Goal: Find specific page/section: Find specific page/section

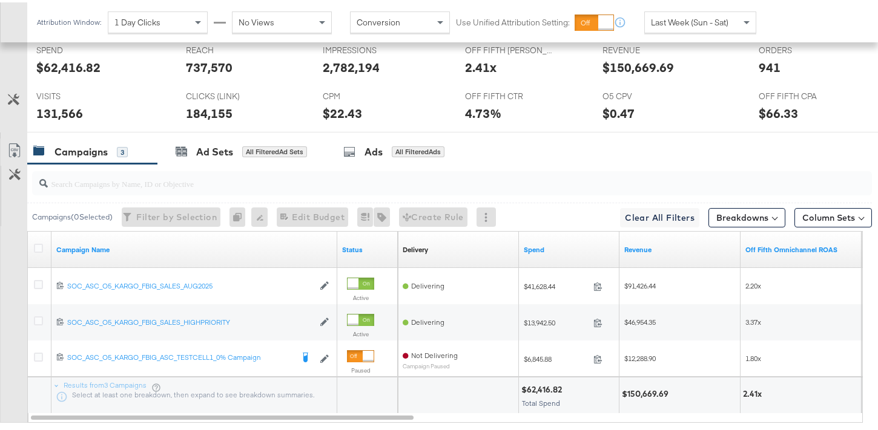
scroll to position [580, 0]
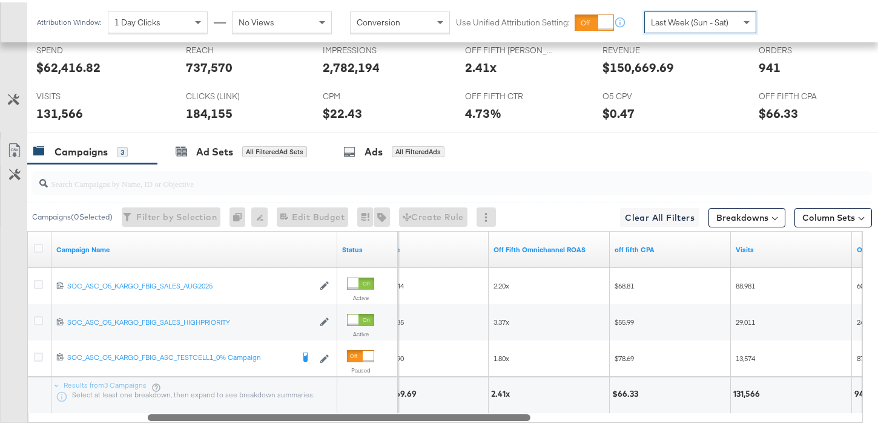
drag, startPoint x: 392, startPoint y: 416, endPoint x: 554, endPoint y: 406, distance: 161.9
click at [554, 406] on div "Campaign Name Status Revenue Off Fifth Omnichannel ROAS off fifth CPA Visits Or…" at bounding box center [444, 325] width 835 height 192
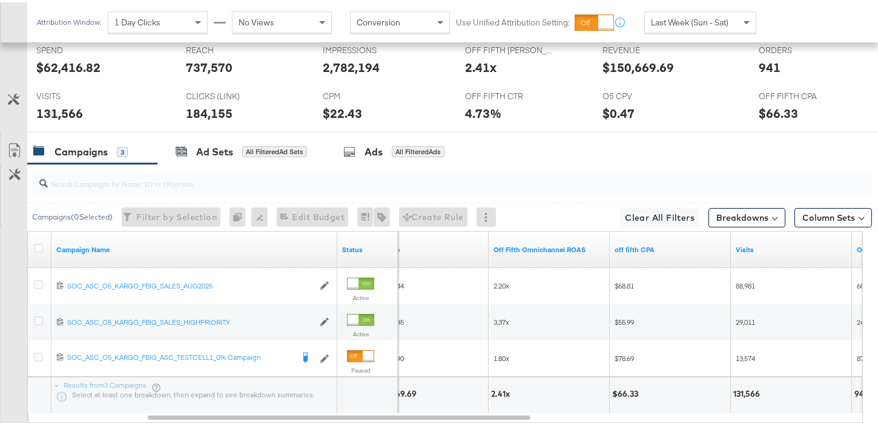
scroll to position [594, 0]
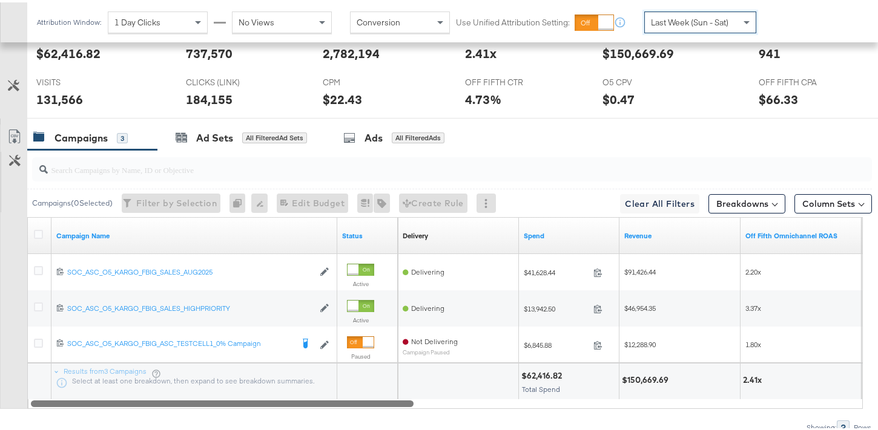
drag, startPoint x: 425, startPoint y: 404, endPoint x: 206, endPoint y: 391, distance: 218.9
click at [206, 391] on div "Campaign Name Status Delivery Sorting Unavailable Spend Revenue Off Fifth Omnic…" at bounding box center [444, 311] width 835 height 192
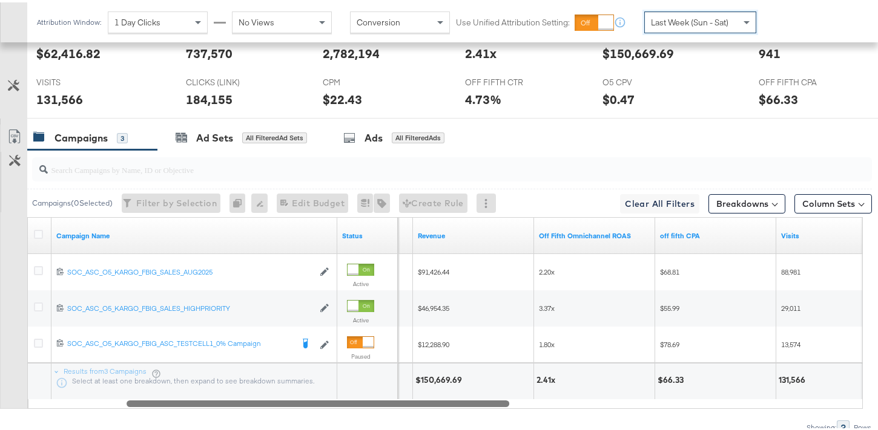
drag, startPoint x: 377, startPoint y: 404, endPoint x: 475, endPoint y: 404, distance: 98.1
click at [475, 404] on div at bounding box center [318, 401] width 383 height 10
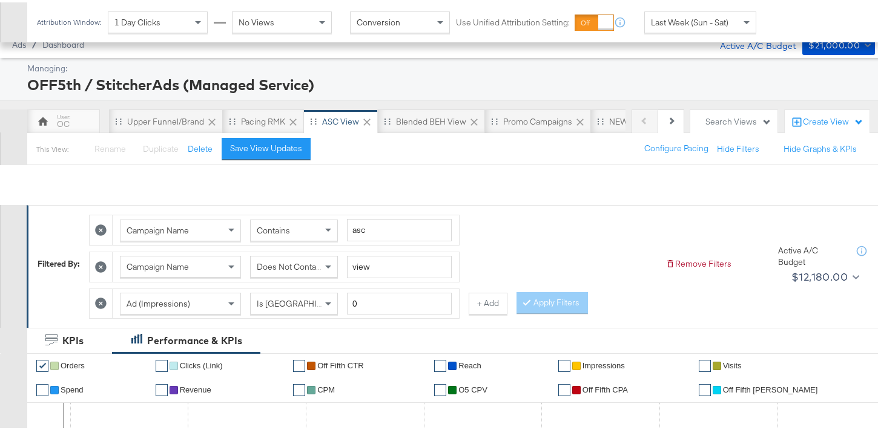
scroll to position [0, 0]
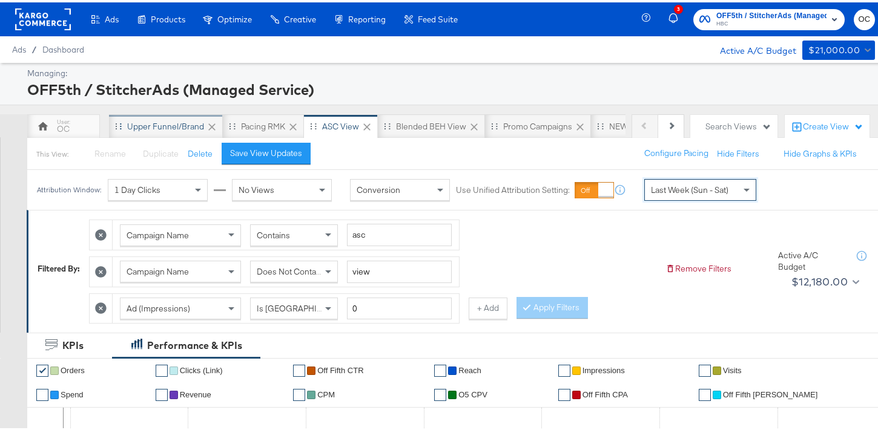
click at [187, 125] on div "Upper Funnel/Brand" at bounding box center [165, 125] width 77 height 12
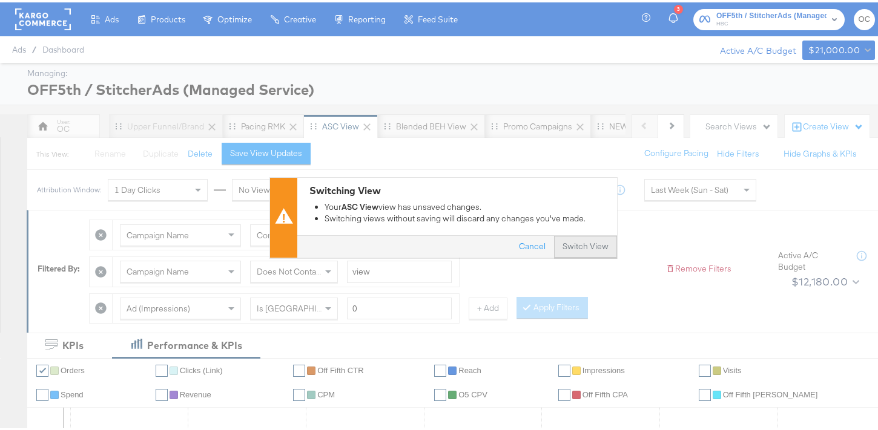
click at [588, 246] on button "Switch View" at bounding box center [585, 245] width 63 height 22
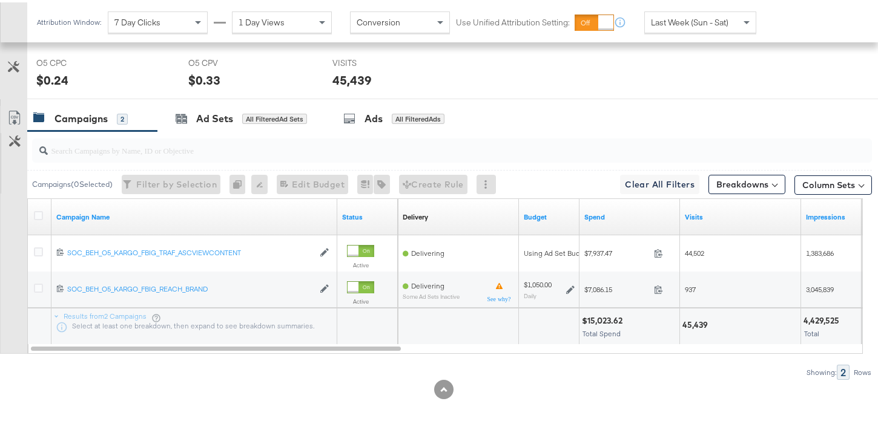
scroll to position [577, 0]
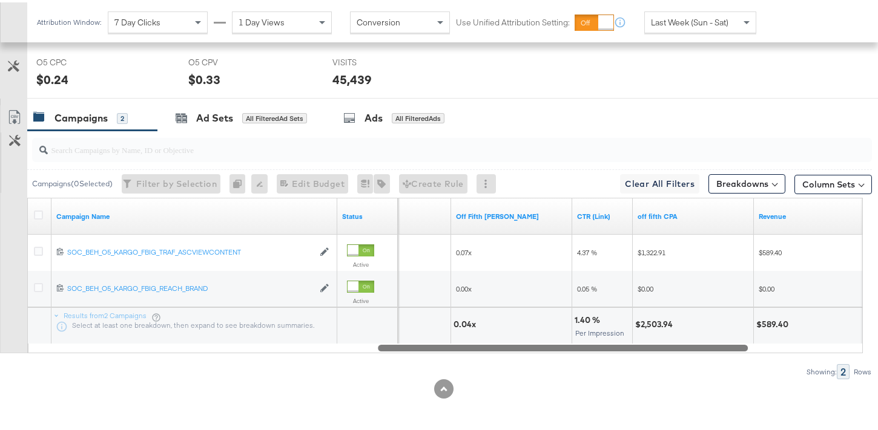
drag, startPoint x: 382, startPoint y: 344, endPoint x: 729, endPoint y: 351, distance: 347.5
click at [729, 351] on div "Campaigns ( 0 Selected) Filter by Selection Filter 0 campaigns 0 Rename 0 campa…" at bounding box center [436, 252] width 872 height 249
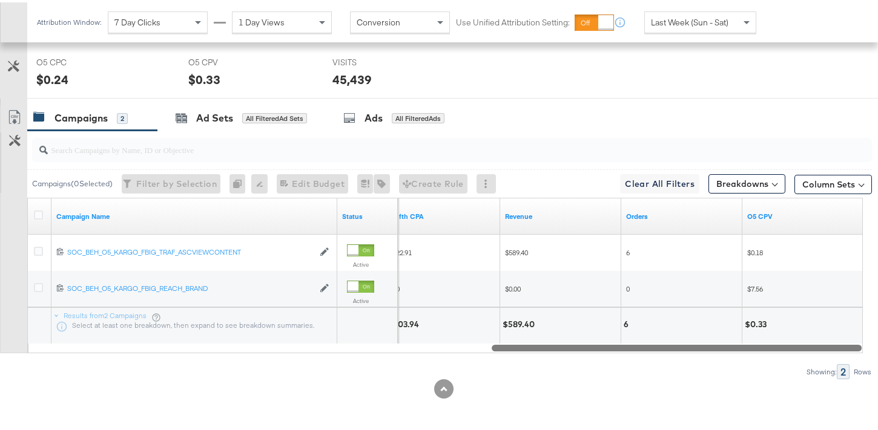
drag, startPoint x: 733, startPoint y: 348, endPoint x: 878, endPoint y: 347, distance: 145.3
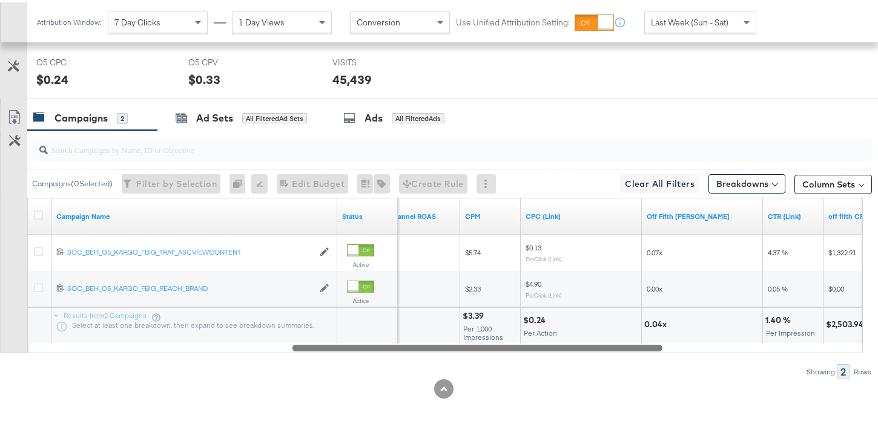
drag, startPoint x: 622, startPoint y: 345, endPoint x: 421, endPoint y: 342, distance: 201.0
click at [421, 342] on div at bounding box center [477, 345] width 370 height 10
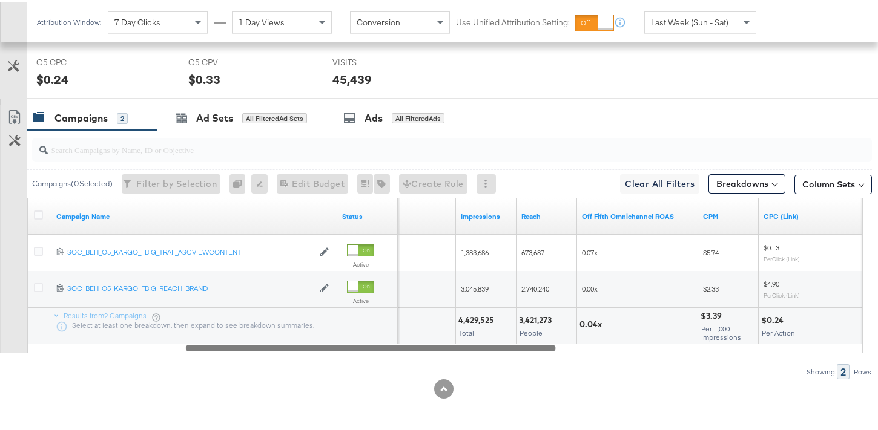
drag, startPoint x: 413, startPoint y: 347, endPoint x: 350, endPoint y: 347, distance: 63.0
click at [350, 347] on div at bounding box center [371, 345] width 370 height 10
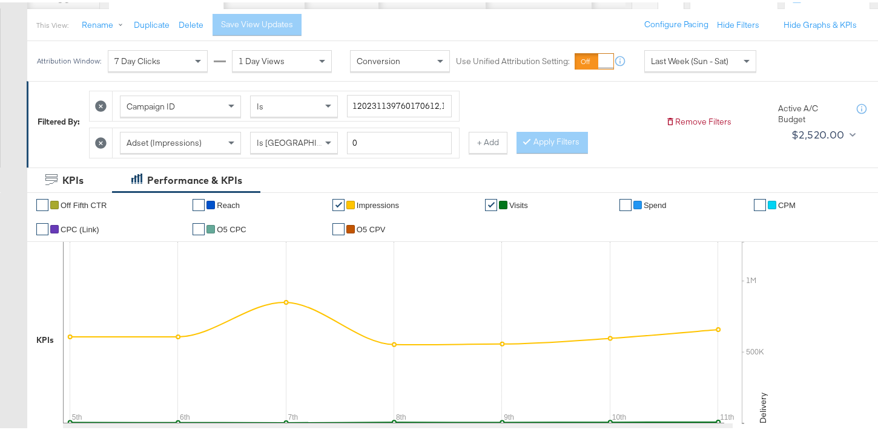
scroll to position [0, 0]
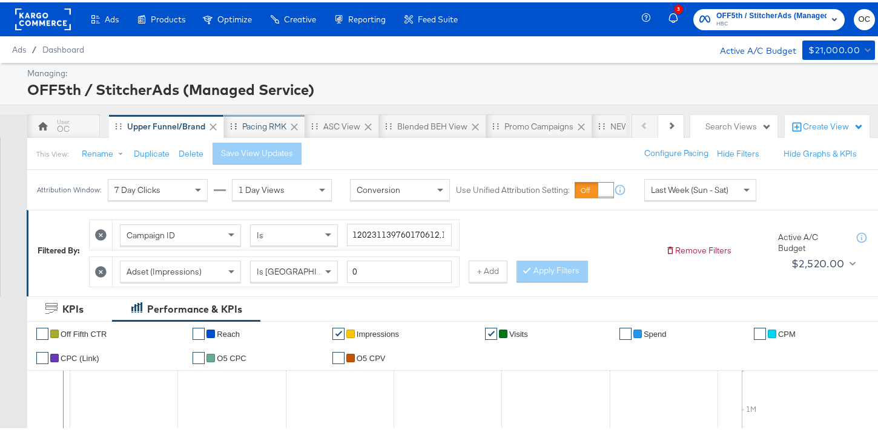
click at [261, 125] on div "Pacing RMK" at bounding box center [264, 125] width 44 height 12
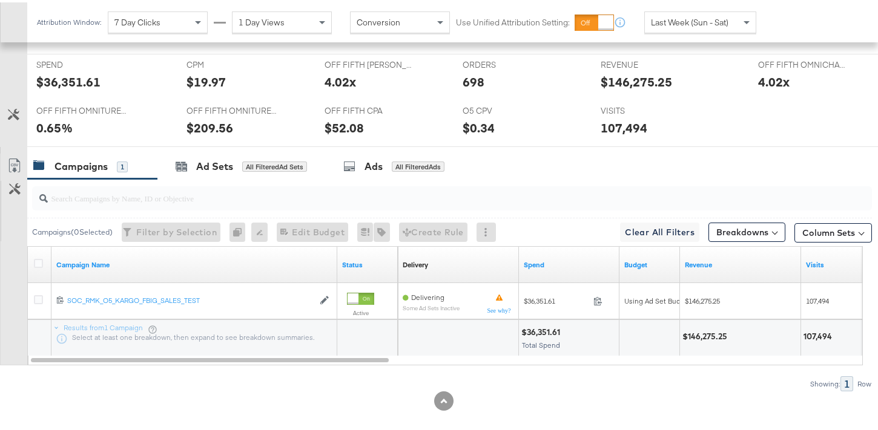
scroll to position [541, 0]
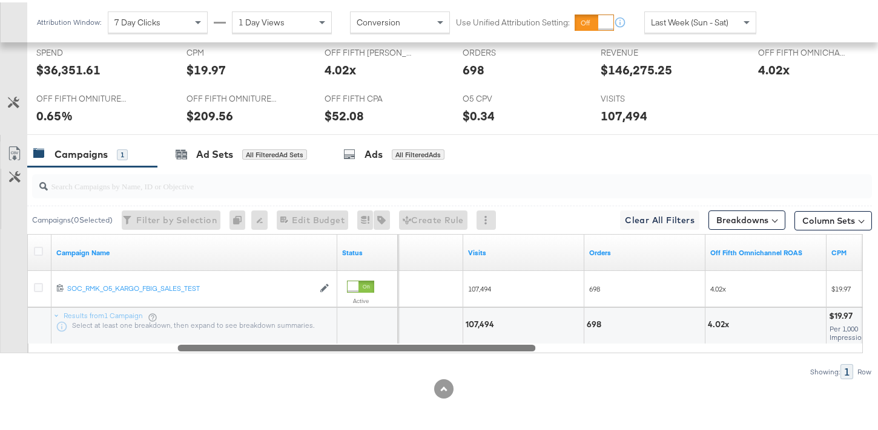
drag, startPoint x: 370, startPoint y: 347, endPoint x: 518, endPoint y: 341, distance: 147.8
click at [518, 341] on div "Campaign Name Status Revenue Visits Orders Off Fifth Omnichannel ROAS CPM 12023…" at bounding box center [444, 291] width 835 height 119
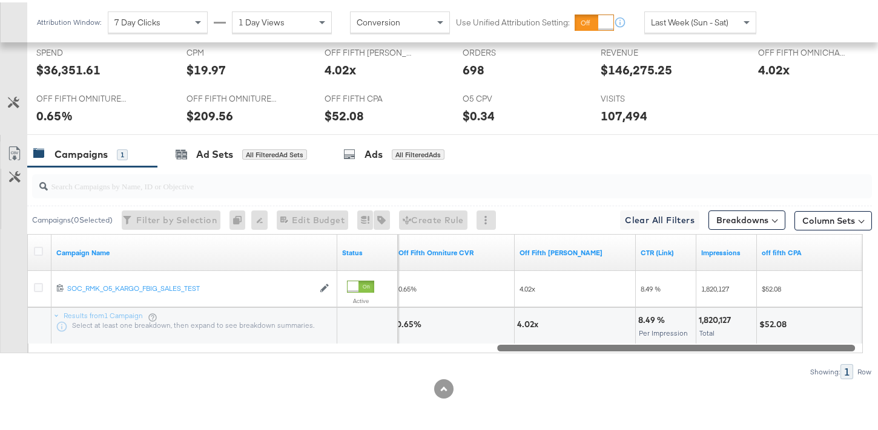
drag, startPoint x: 516, startPoint y: 346, endPoint x: 836, endPoint y: 320, distance: 320.6
click at [836, 320] on div "Campaign Name Status Off Fifth Omniture CVR Off Fifth [PERSON_NAME] CTR (Link) …" at bounding box center [444, 291] width 835 height 119
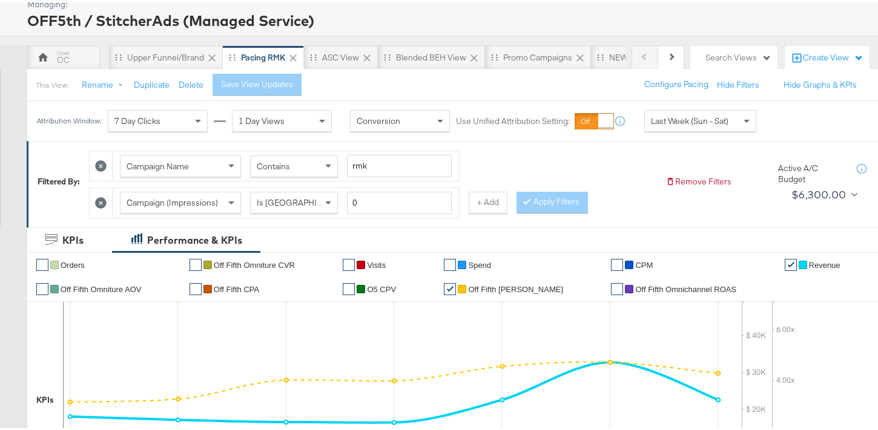
scroll to position [0, 0]
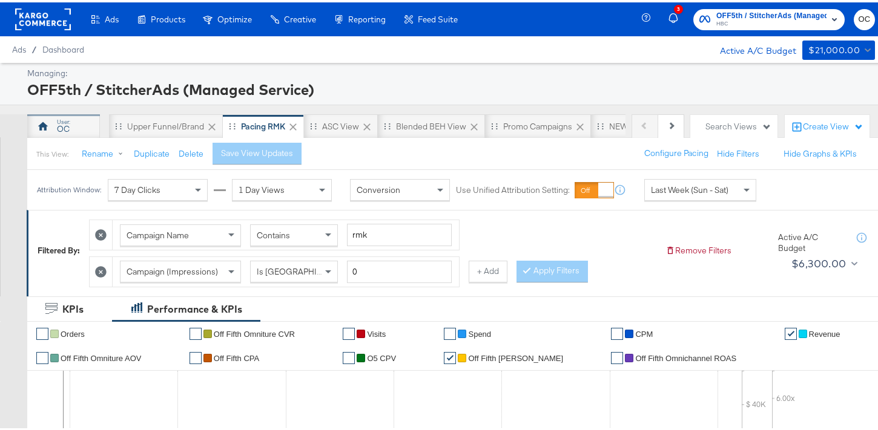
click at [76, 127] on div "OC" at bounding box center [63, 124] width 73 height 24
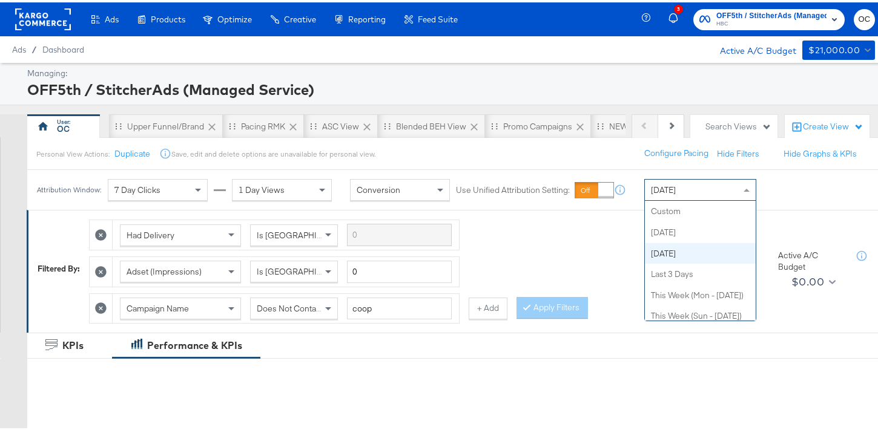
click at [696, 196] on div "[DATE]" at bounding box center [700, 187] width 111 height 21
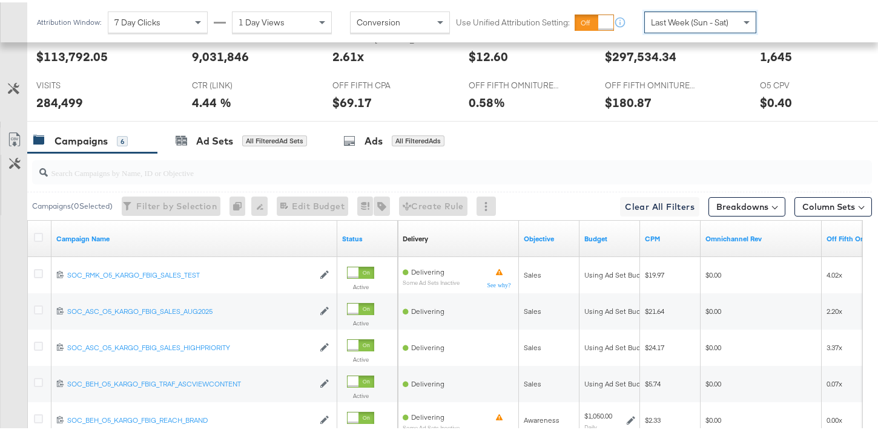
scroll to position [709, 0]
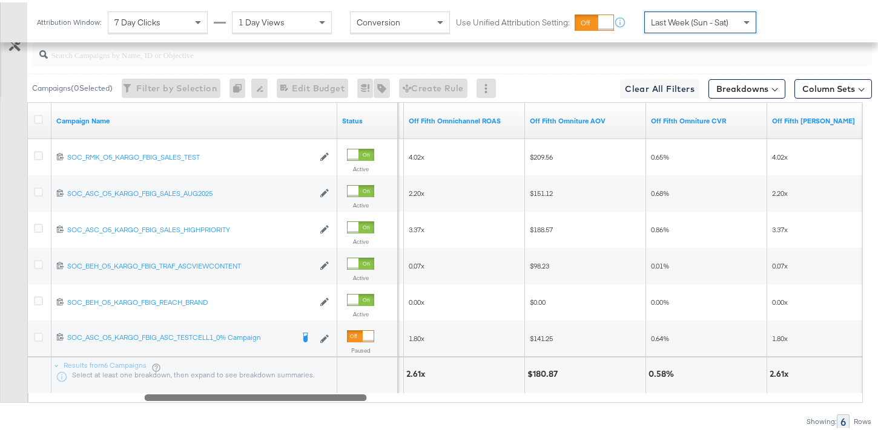
drag, startPoint x: 245, startPoint y: 395, endPoint x: 358, endPoint y: 387, distance: 113.4
click at [358, 387] on div "Campaign Name Status Omnichannel Rev Off Fifth Omnichannel ROAS Off Fifth Omnit…" at bounding box center [444, 250] width 835 height 301
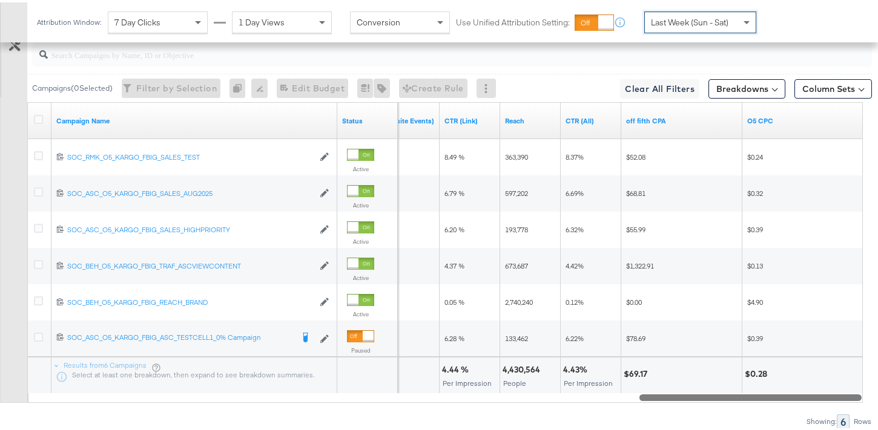
drag, startPoint x: 357, startPoint y: 396, endPoint x: 866, endPoint y: 403, distance: 509.1
click at [866, 403] on div "KPIs Performance & KPIs Customize KPIs ✔ Orders ✔ CTR (Link) ✔ Off Fifth Omnitu…" at bounding box center [443, 51] width 887 height 858
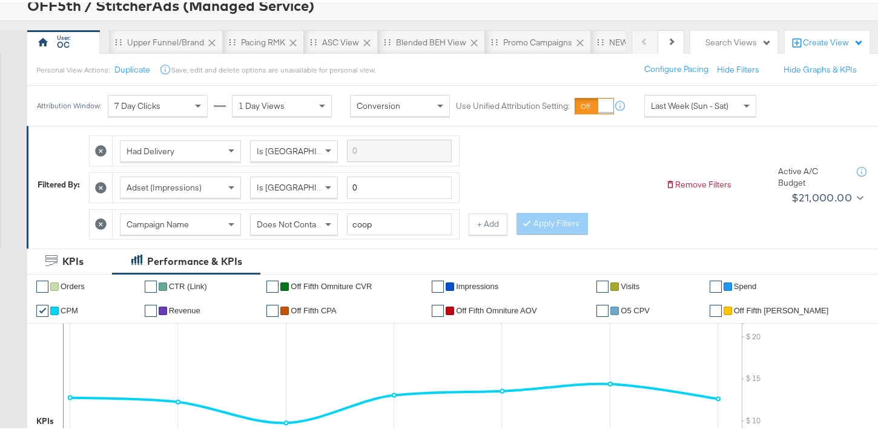
scroll to position [0, 0]
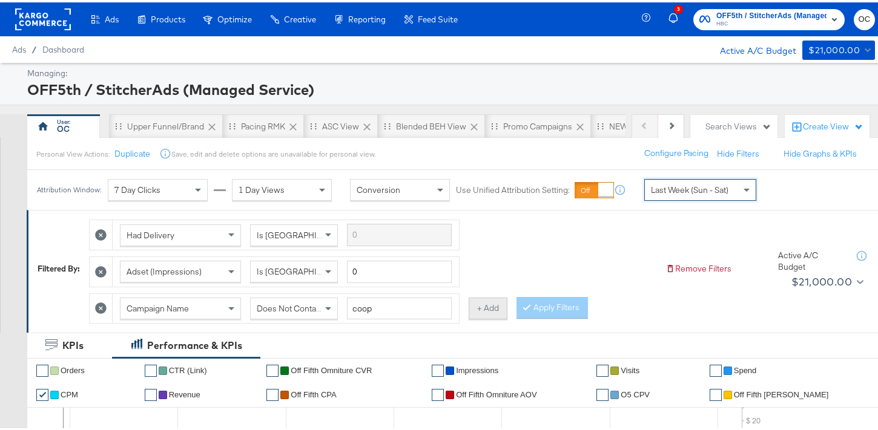
click at [478, 306] on button "+ Add" at bounding box center [487, 306] width 39 height 22
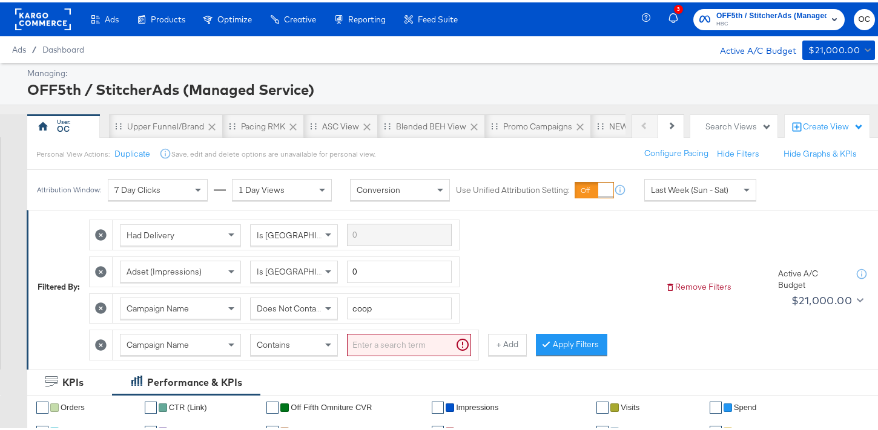
click at [292, 357] on div "Campaign Name Contains" at bounding box center [296, 343] width 366 height 30
click at [314, 340] on div "Contains" at bounding box center [294, 342] width 87 height 21
click at [390, 352] on input "search" at bounding box center [409, 343] width 124 height 22
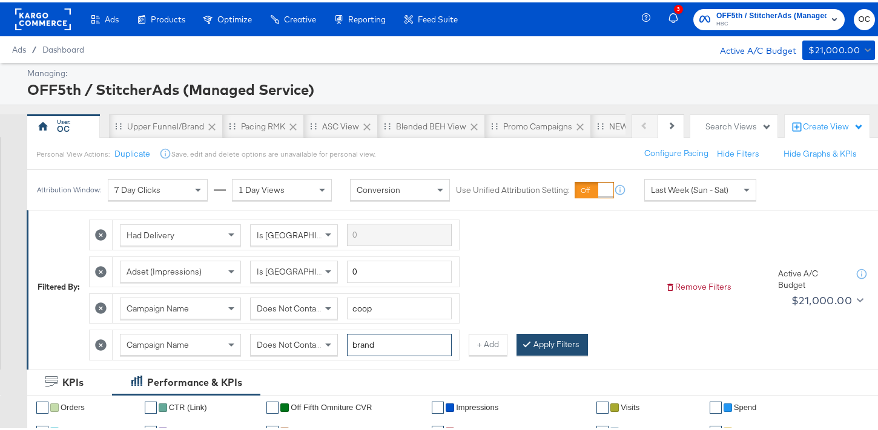
type input "brand"
click at [555, 343] on button "Apply Filters" at bounding box center [551, 343] width 71 height 22
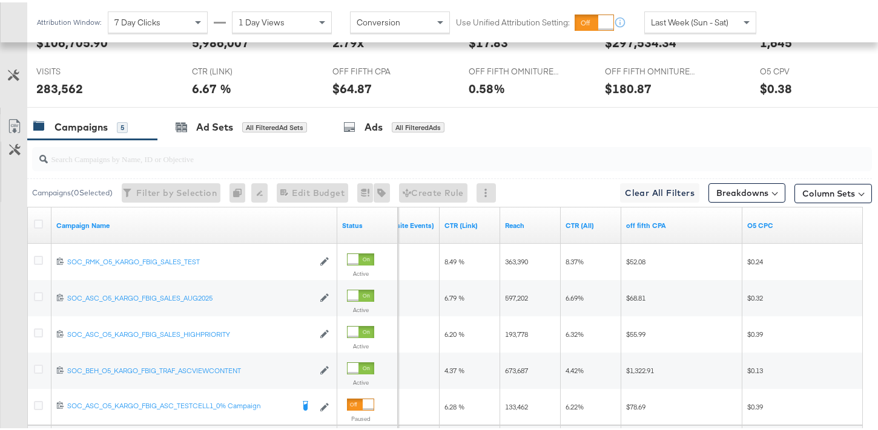
scroll to position [759, 0]
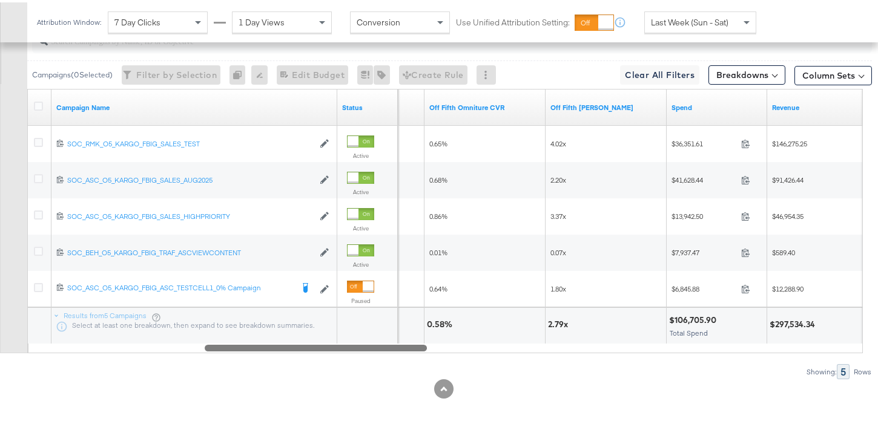
drag, startPoint x: 714, startPoint y: 347, endPoint x: 289, endPoint y: 347, distance: 425.5
click at [289, 347] on div at bounding box center [316, 345] width 222 height 10
